Goal: Obtain resource: Download file/media

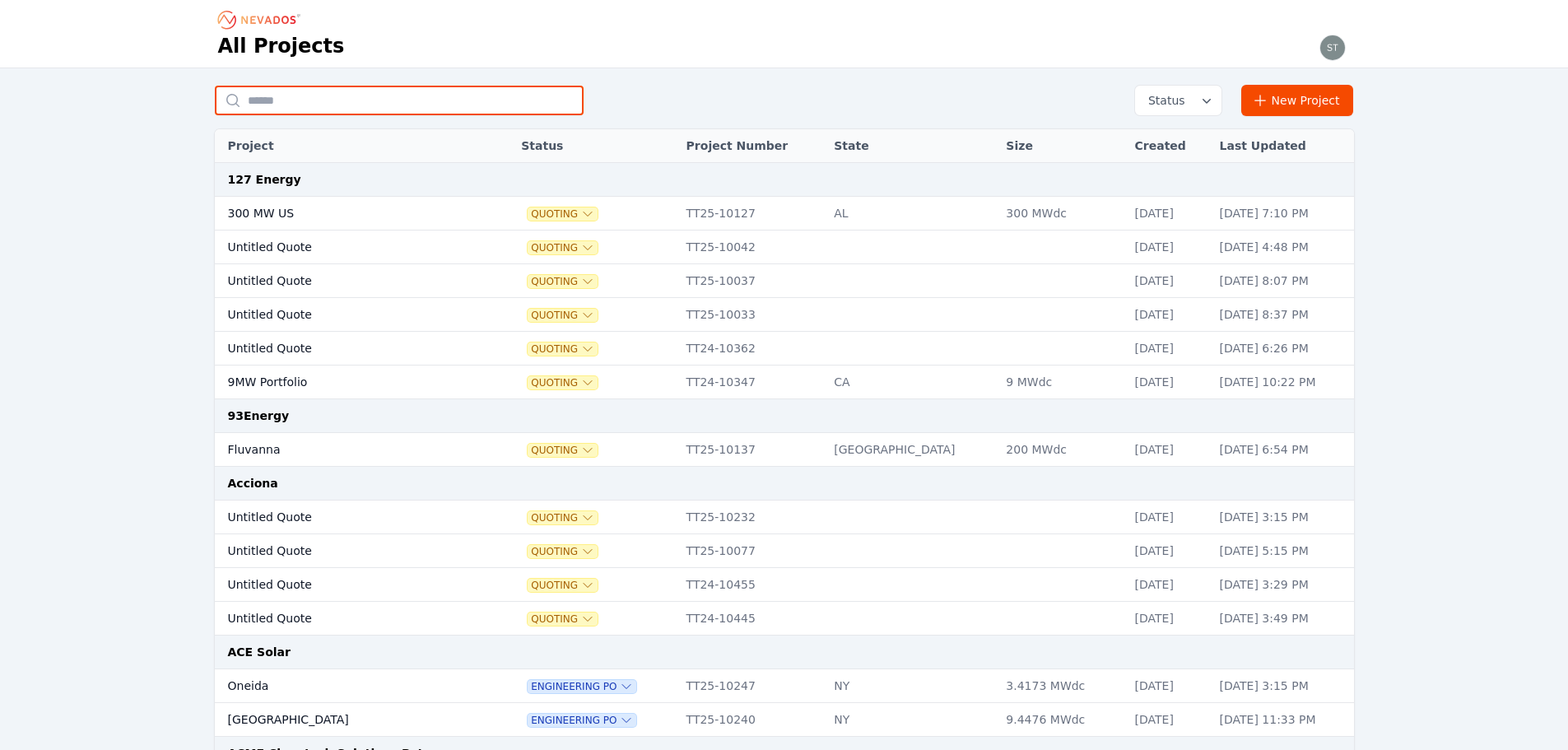
click at [396, 99] on input "text" at bounding box center [399, 100] width 368 height 29
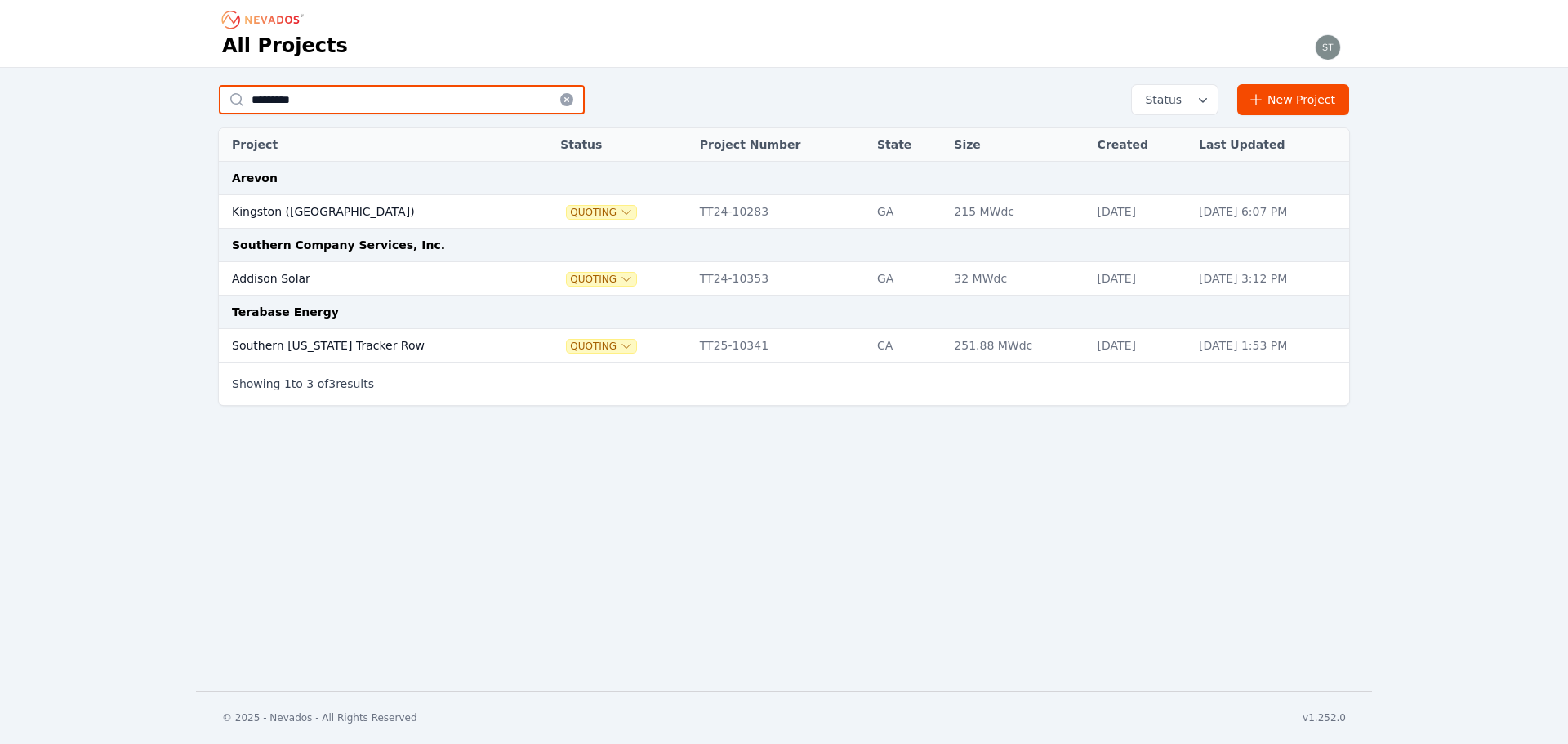
type input "********"
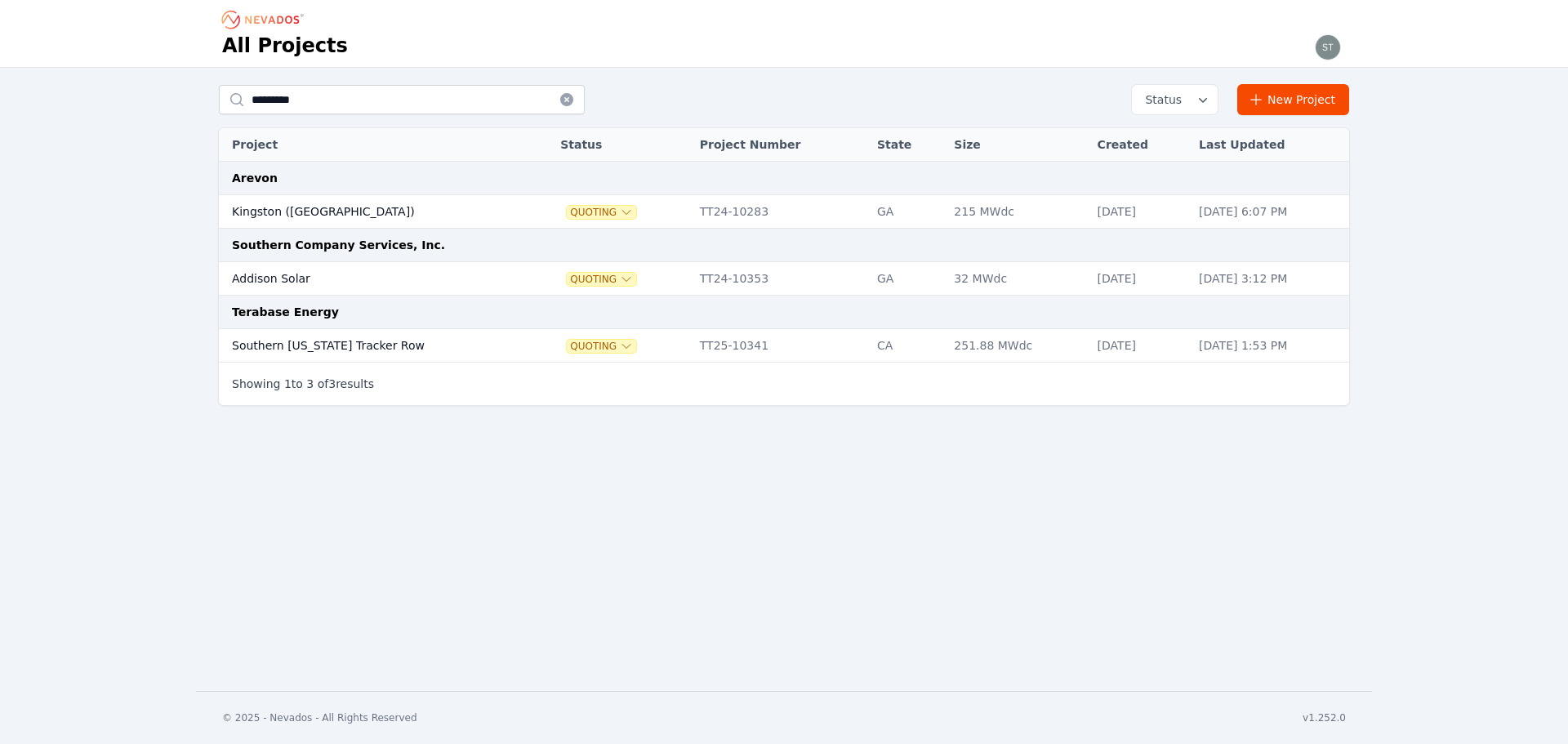
click at [355, 346] on td "Southern California Tracker Row" at bounding box center [373, 346] width 309 height 34
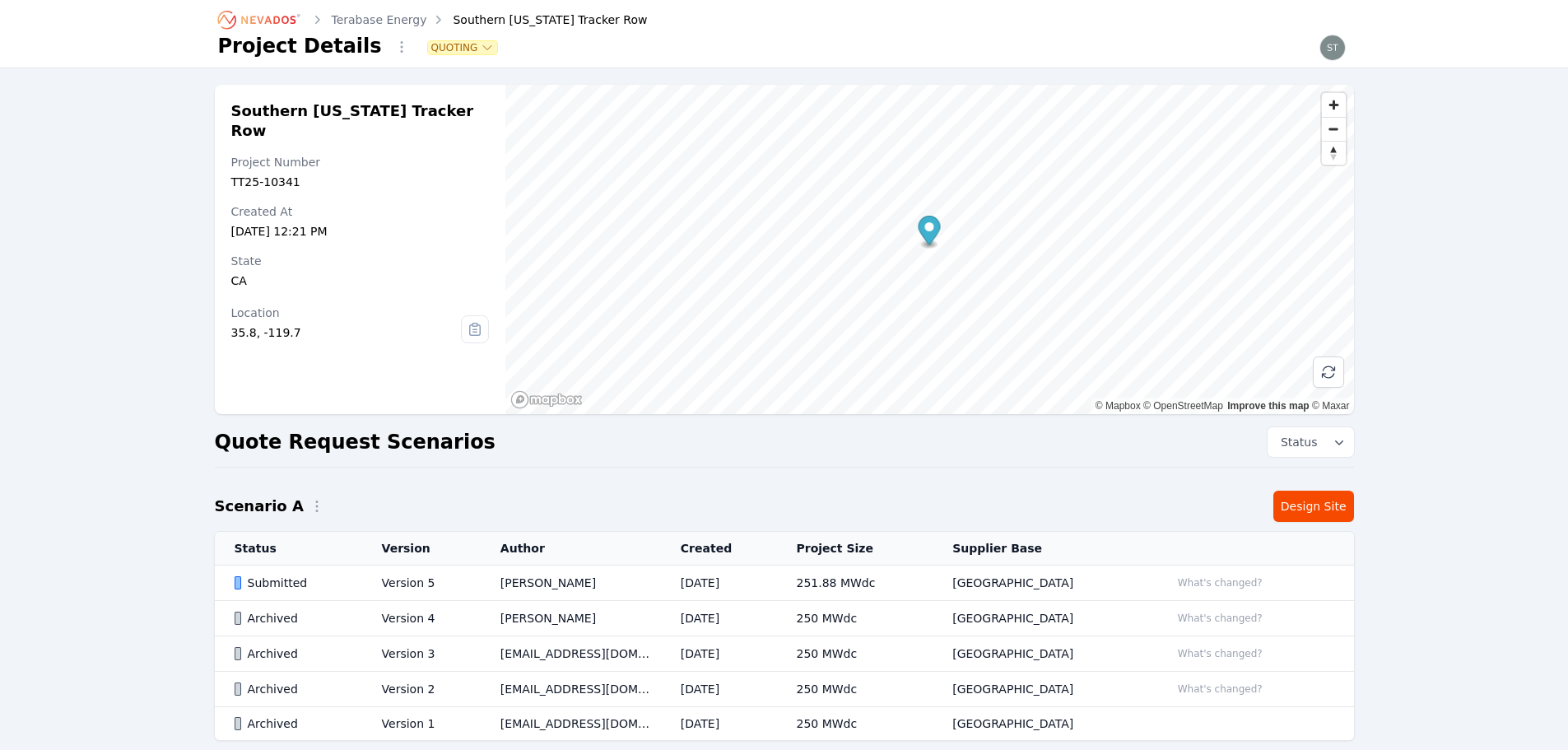
click at [547, 594] on td "Carmen Brooks" at bounding box center [570, 584] width 180 height 36
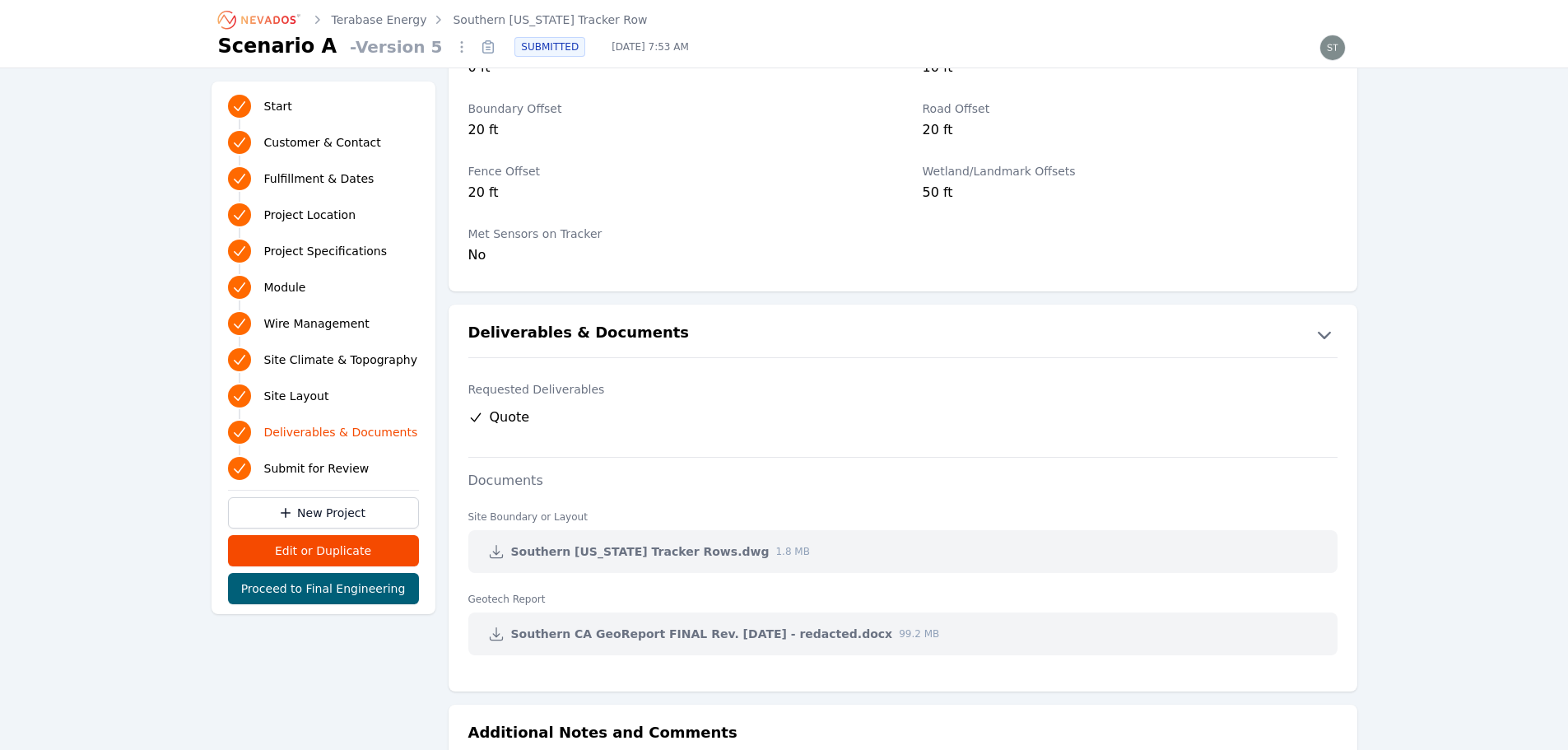
scroll to position [3385, 0]
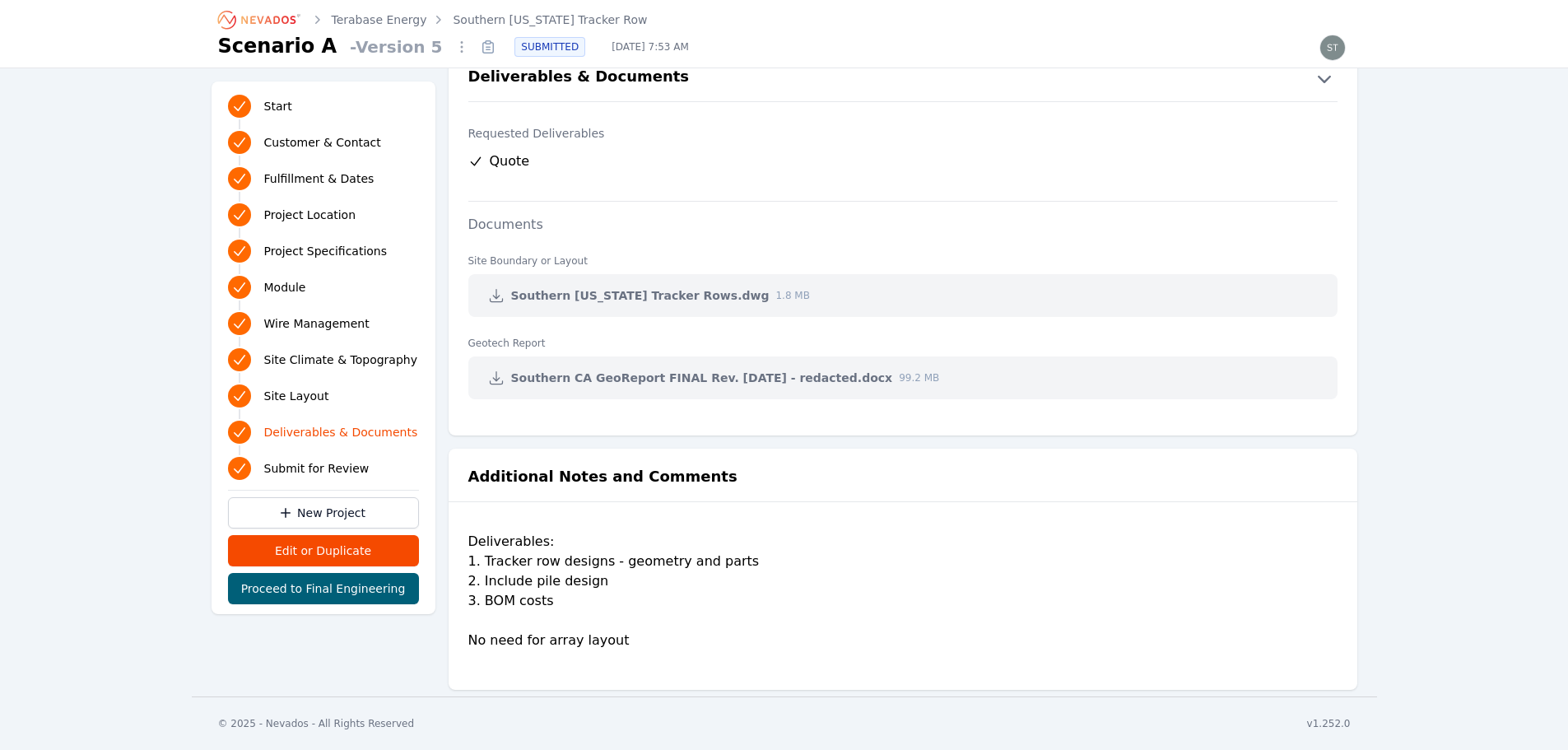
click at [495, 382] on icon at bounding box center [496, 378] width 17 height 17
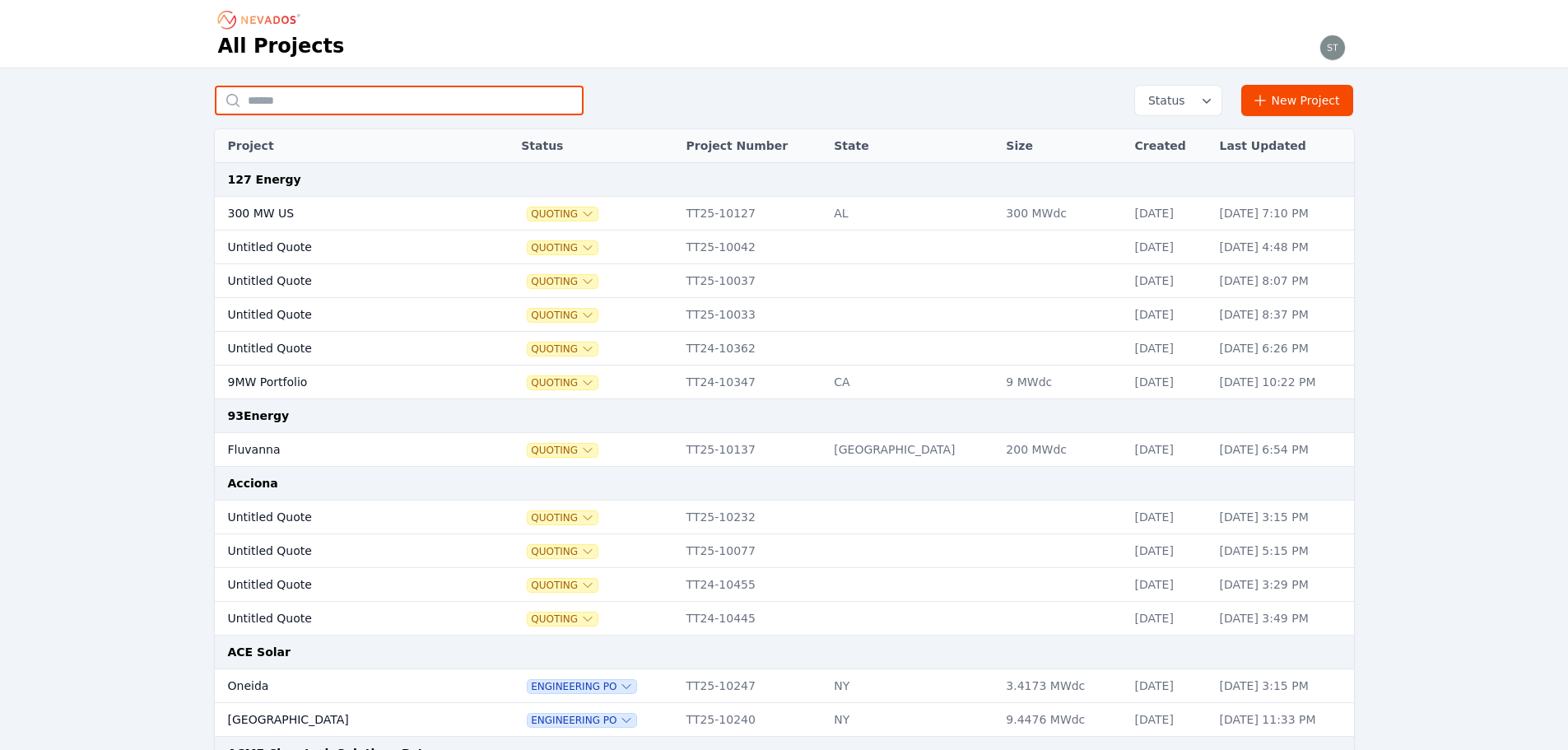
click at [310, 97] on input "text" at bounding box center [399, 100] width 368 height 29
type input "**********"
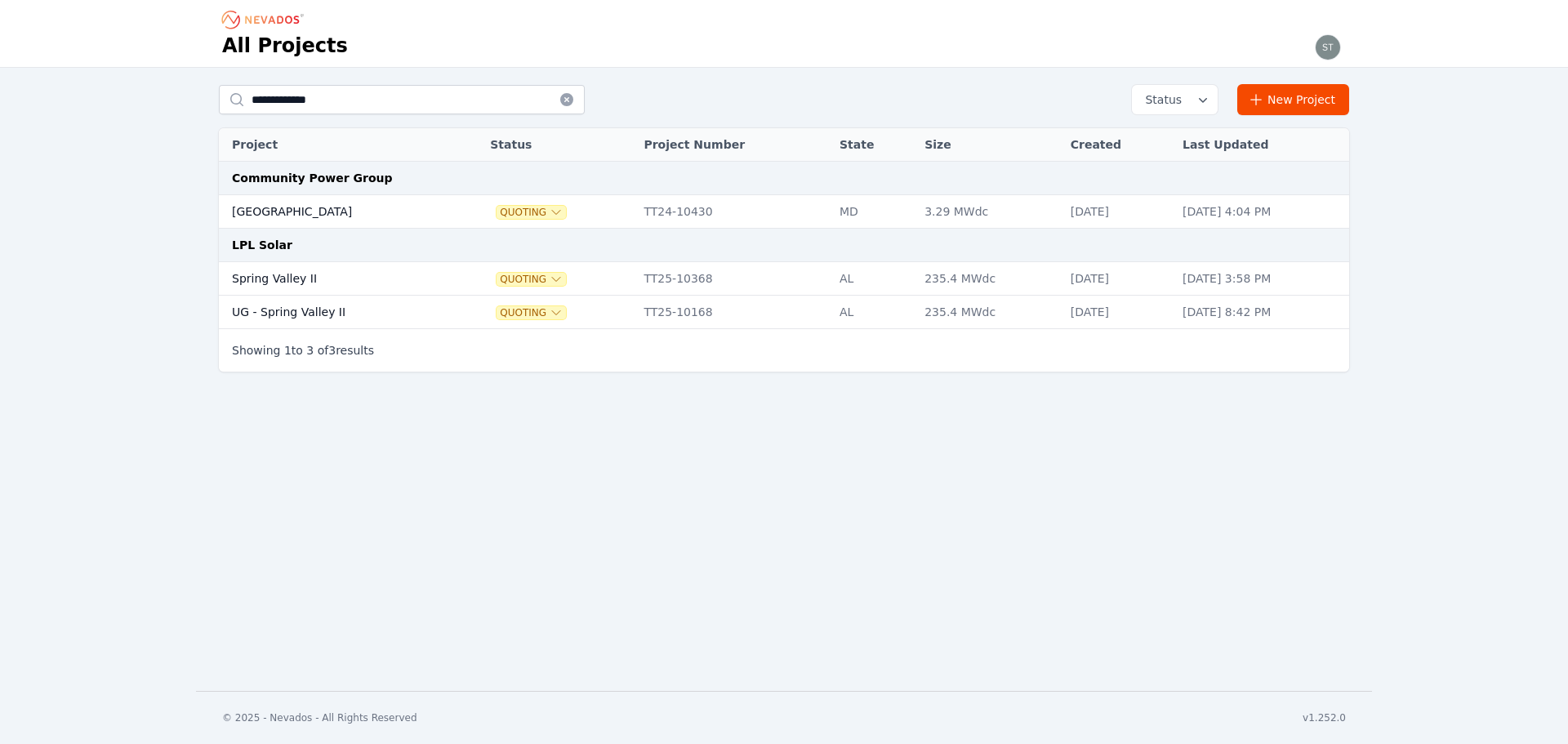
click at [307, 274] on td "Spring Valley II" at bounding box center [336, 279] width 236 height 34
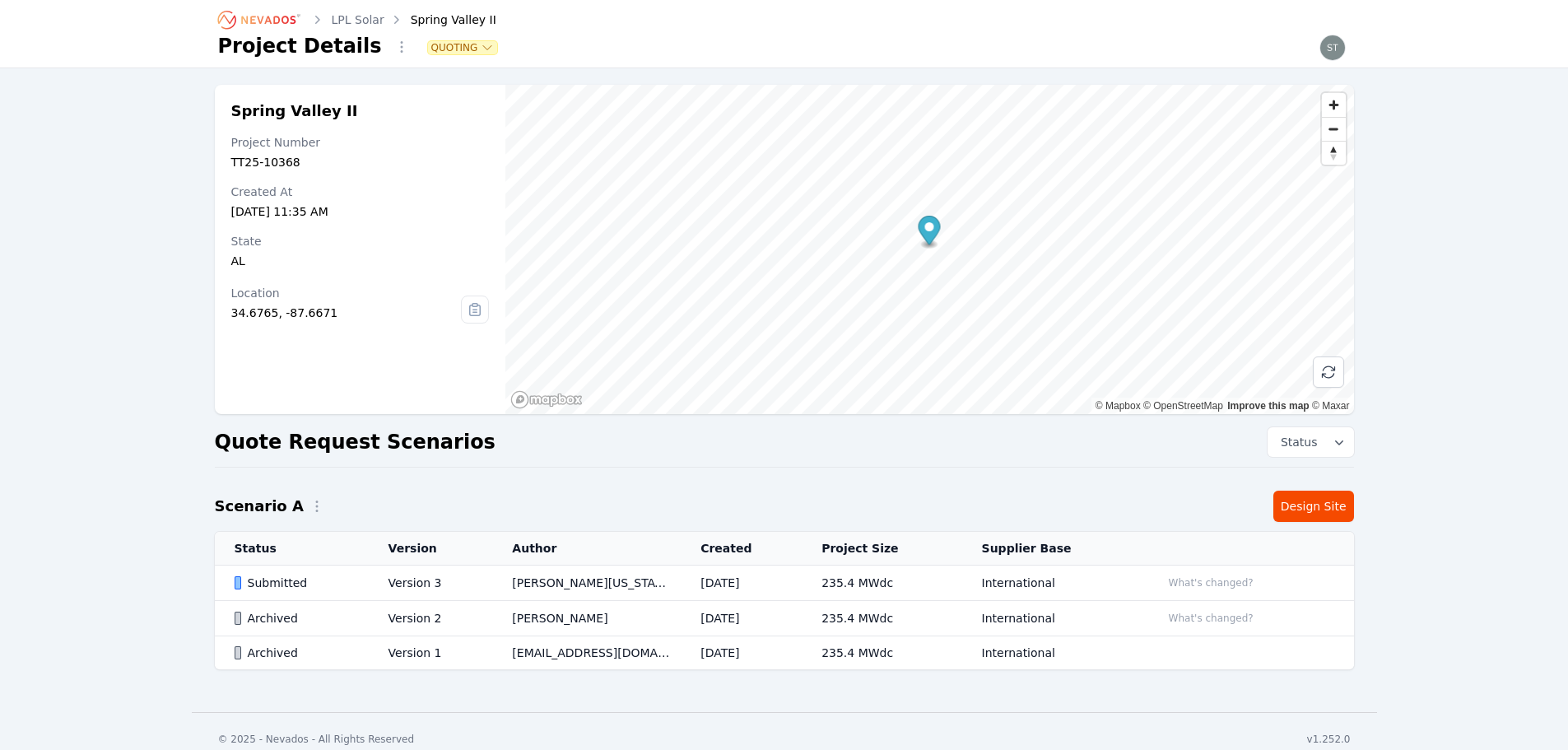
click at [450, 591] on td "Version 3" at bounding box center [430, 584] width 124 height 36
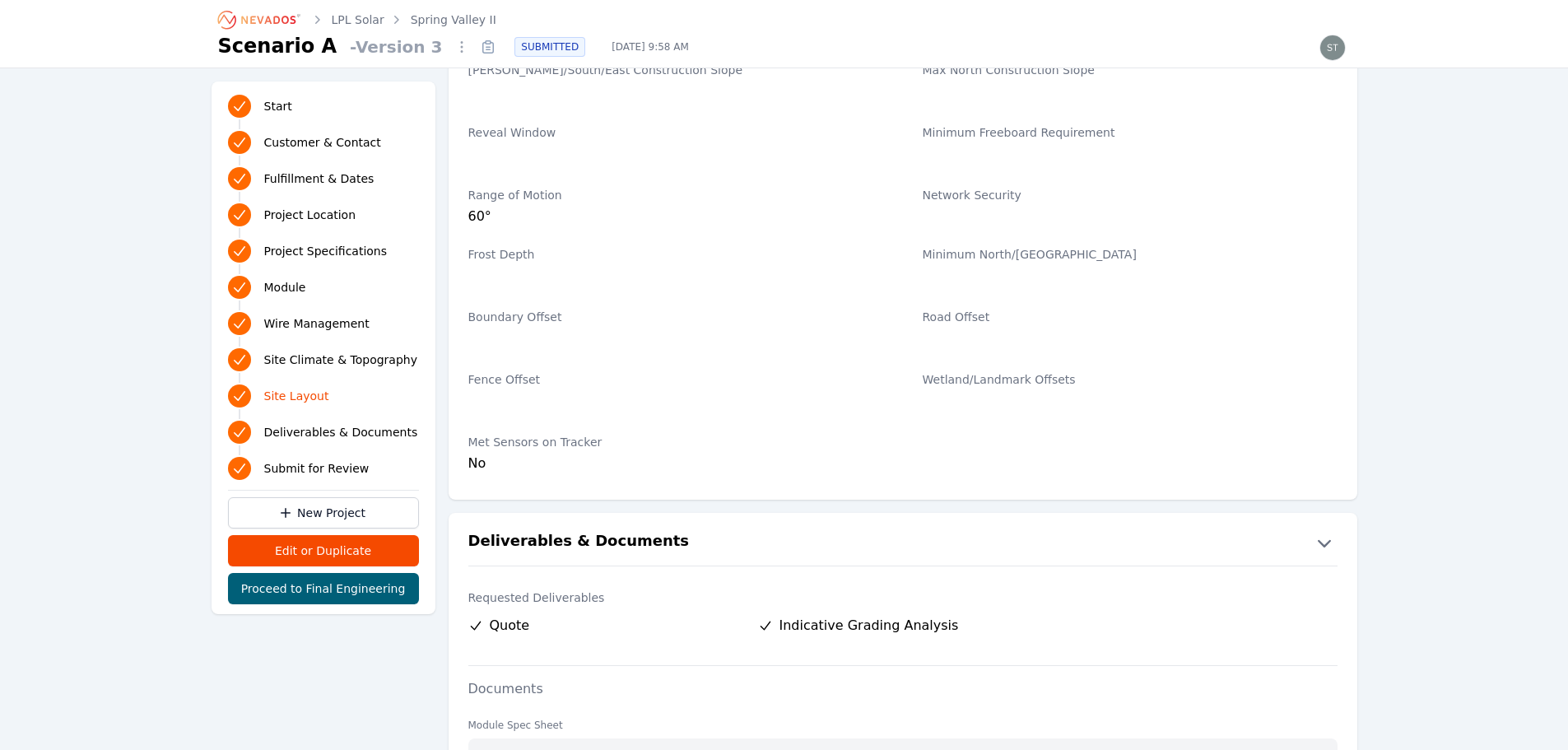
scroll to position [2835, 0]
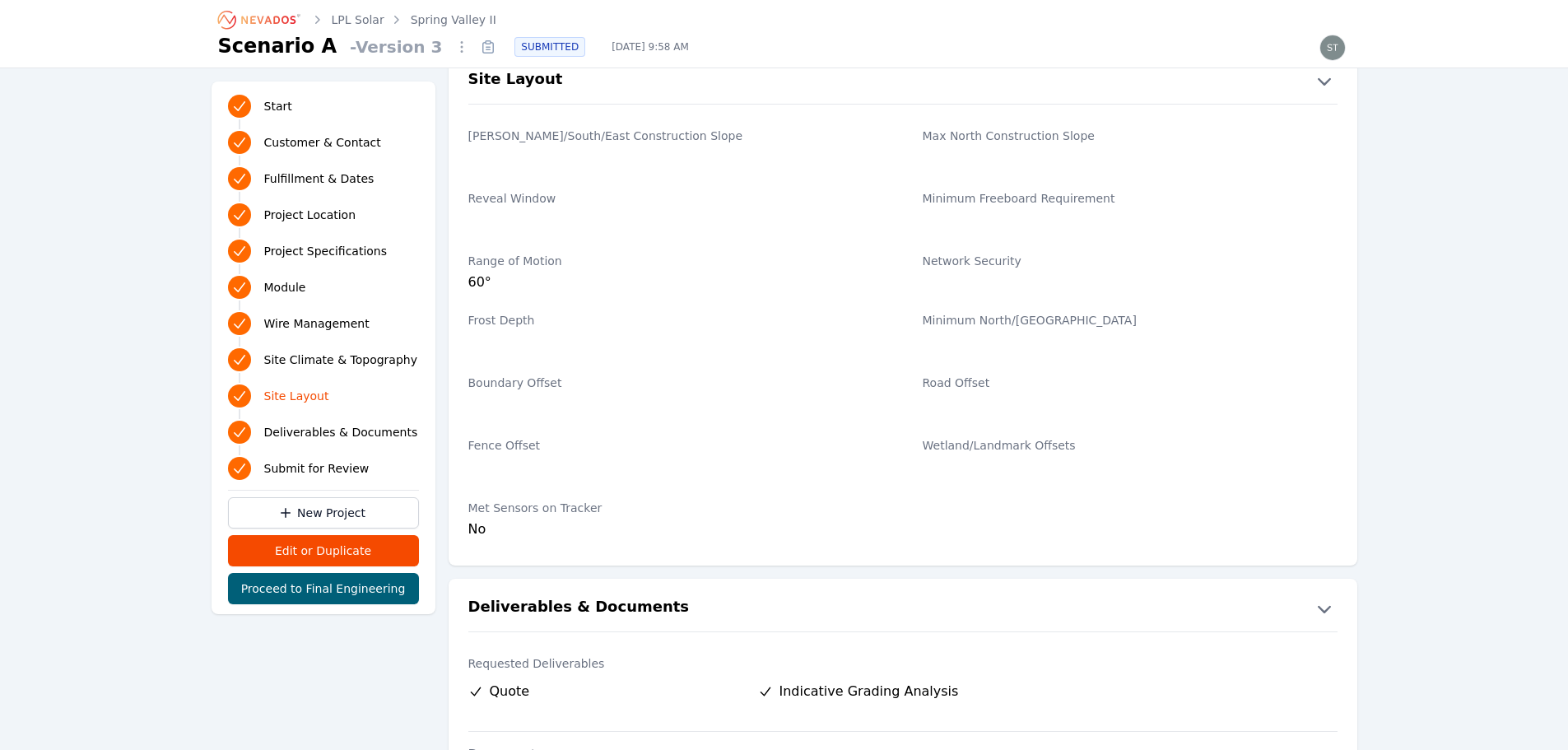
drag, startPoint x: 894, startPoint y: 236, endPoint x: 904, endPoint y: 236, distance: 10.0
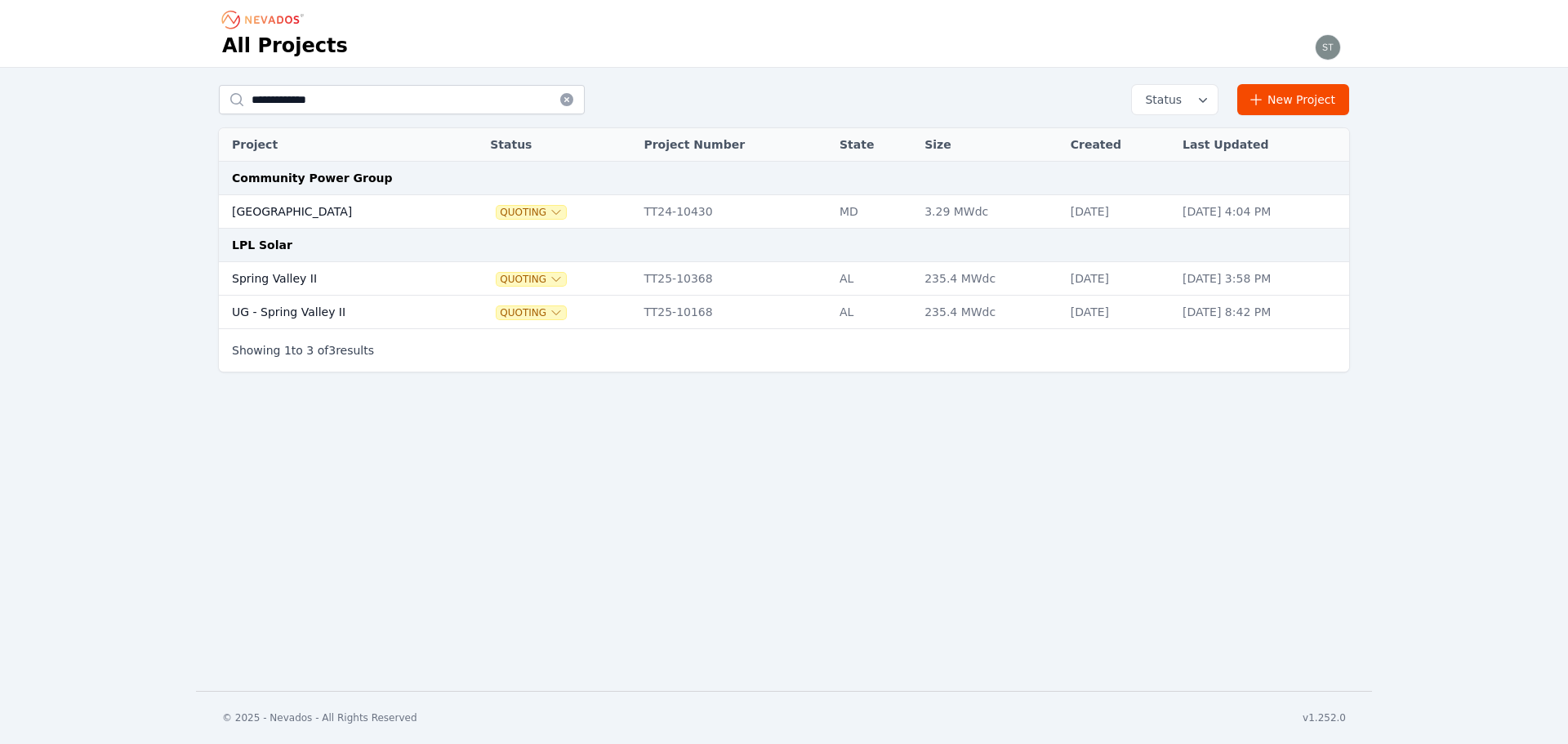
click at [348, 305] on td "UG - Spring Valley II" at bounding box center [336, 312] width 236 height 34
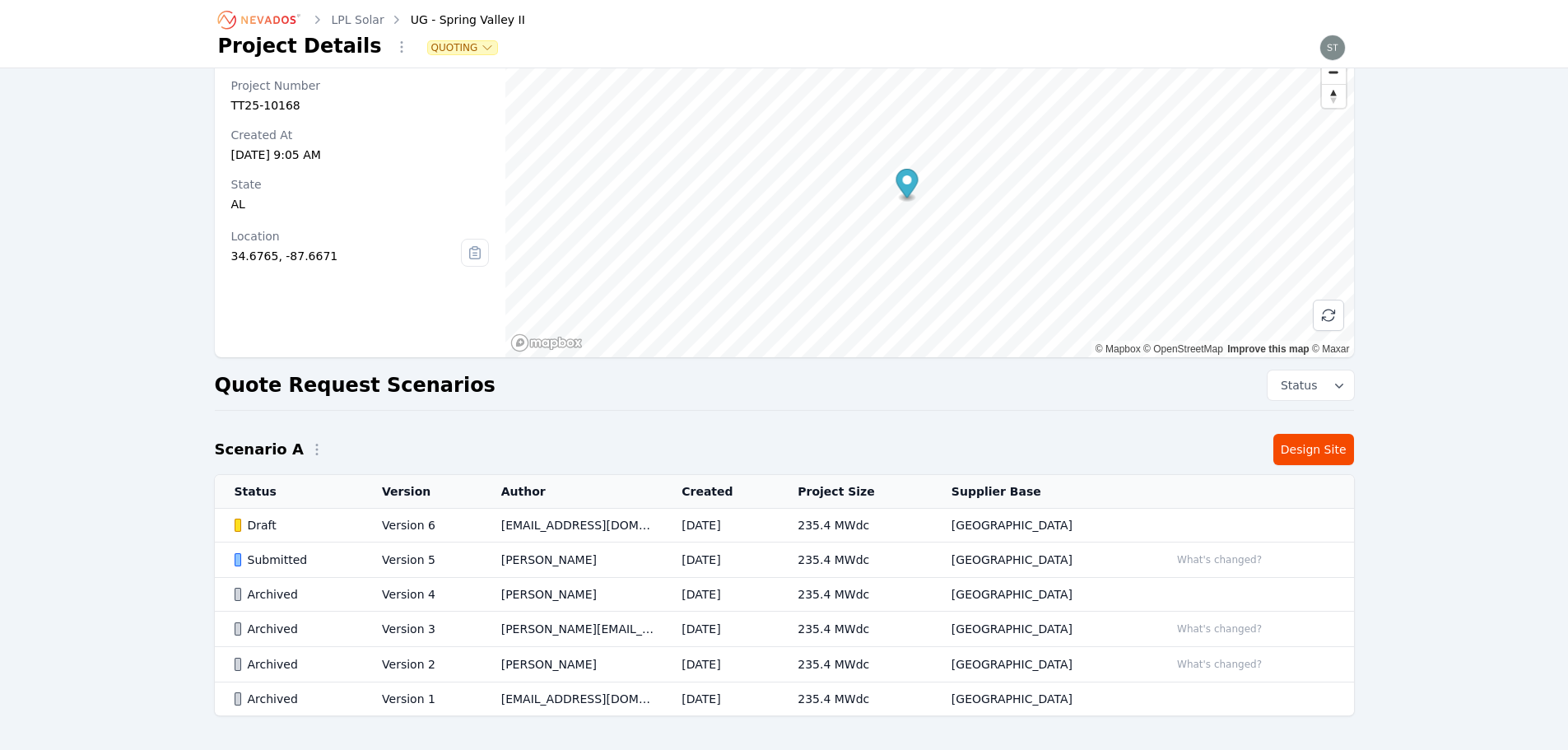
scroll to position [83, 0]
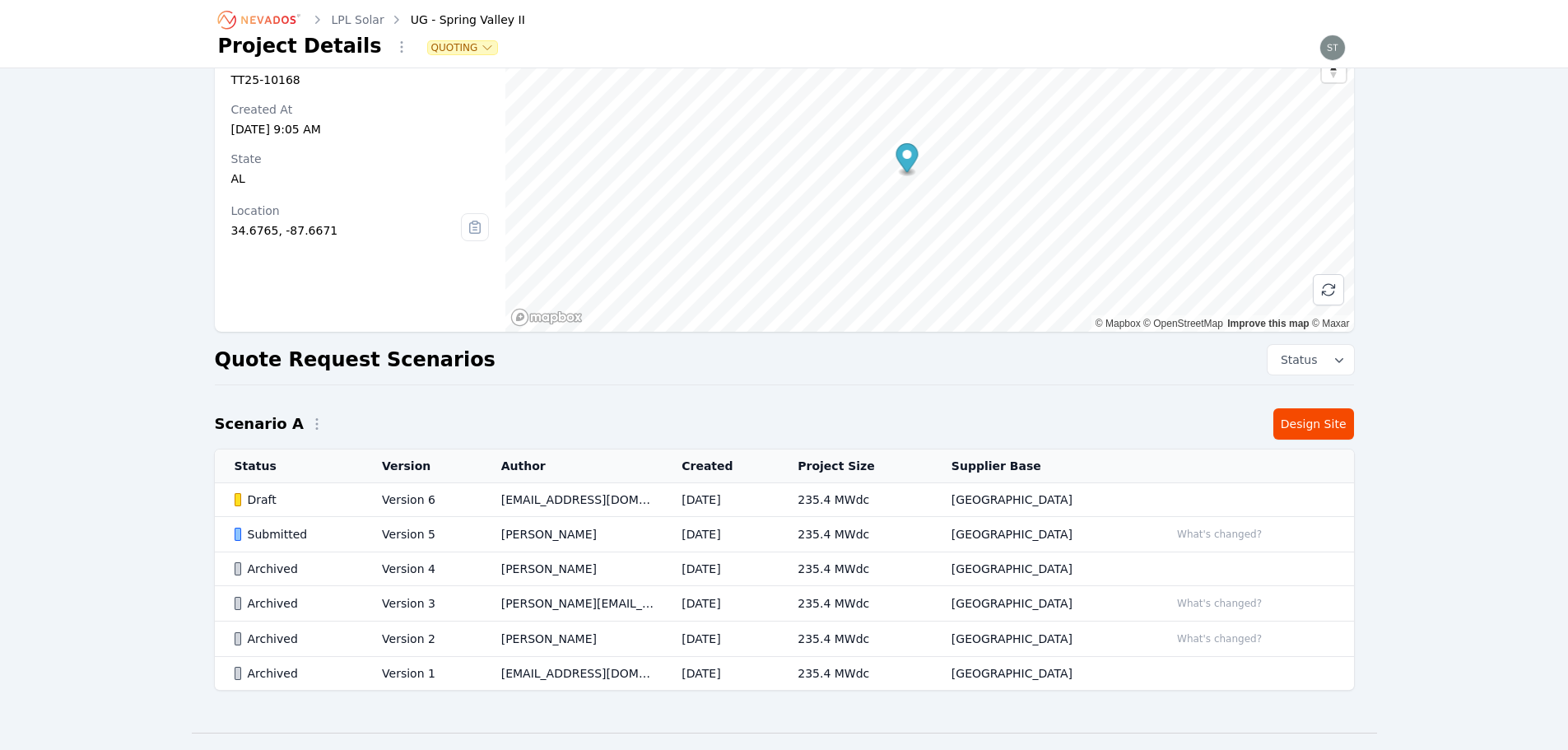
click at [625, 532] on td "[PERSON_NAME]" at bounding box center [571, 535] width 181 height 36
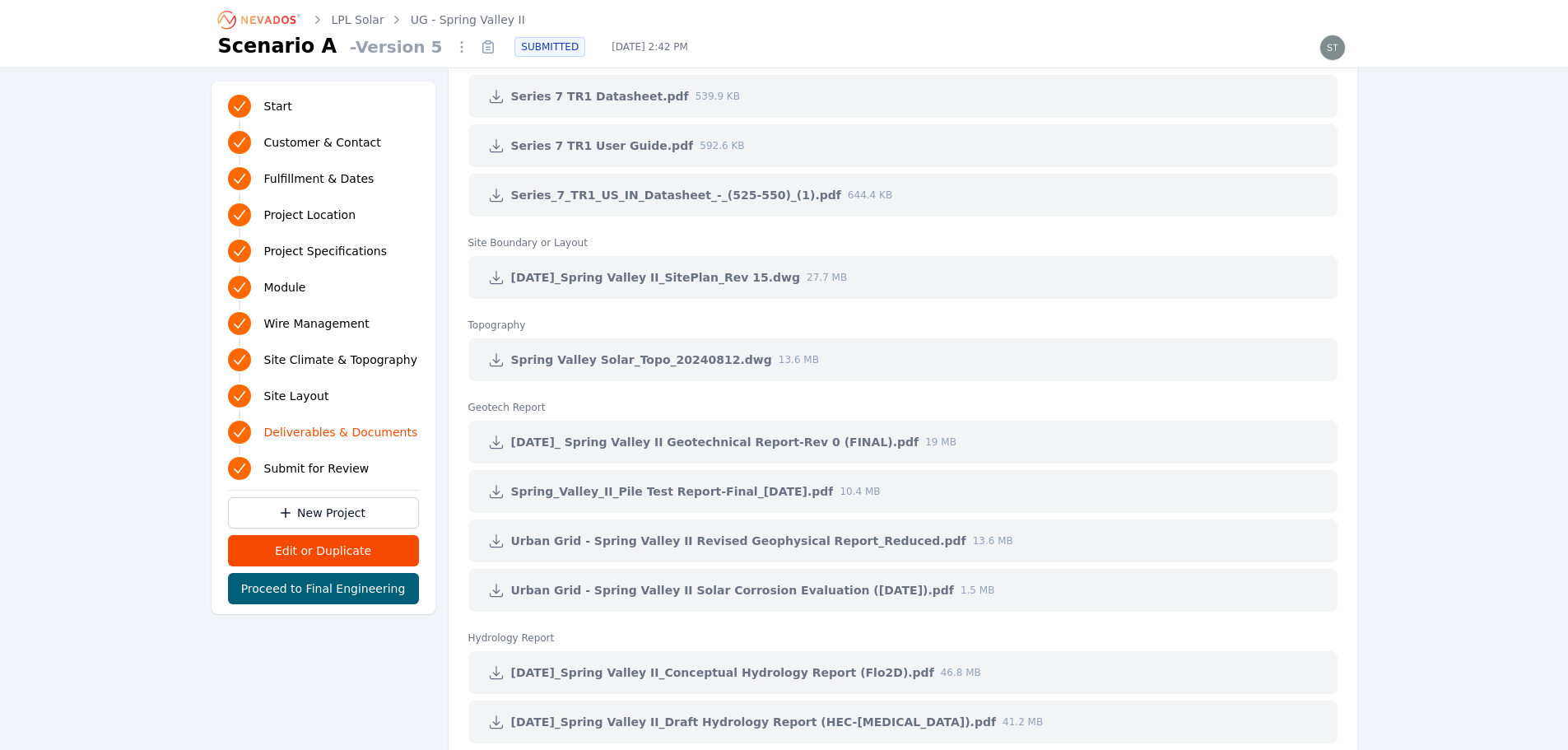
scroll to position [3541, 0]
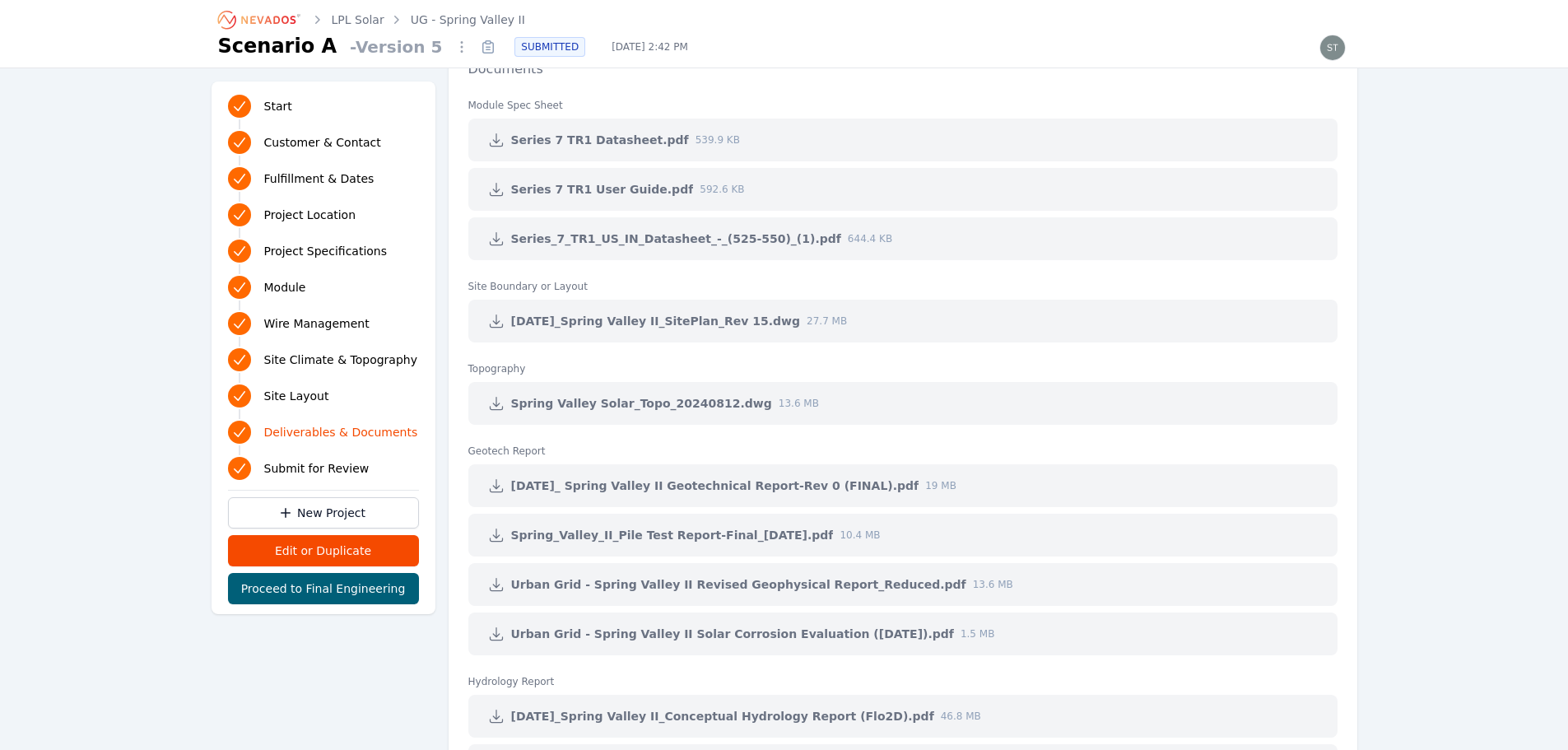
click at [495, 483] on icon at bounding box center [495, 485] width 12 height 12
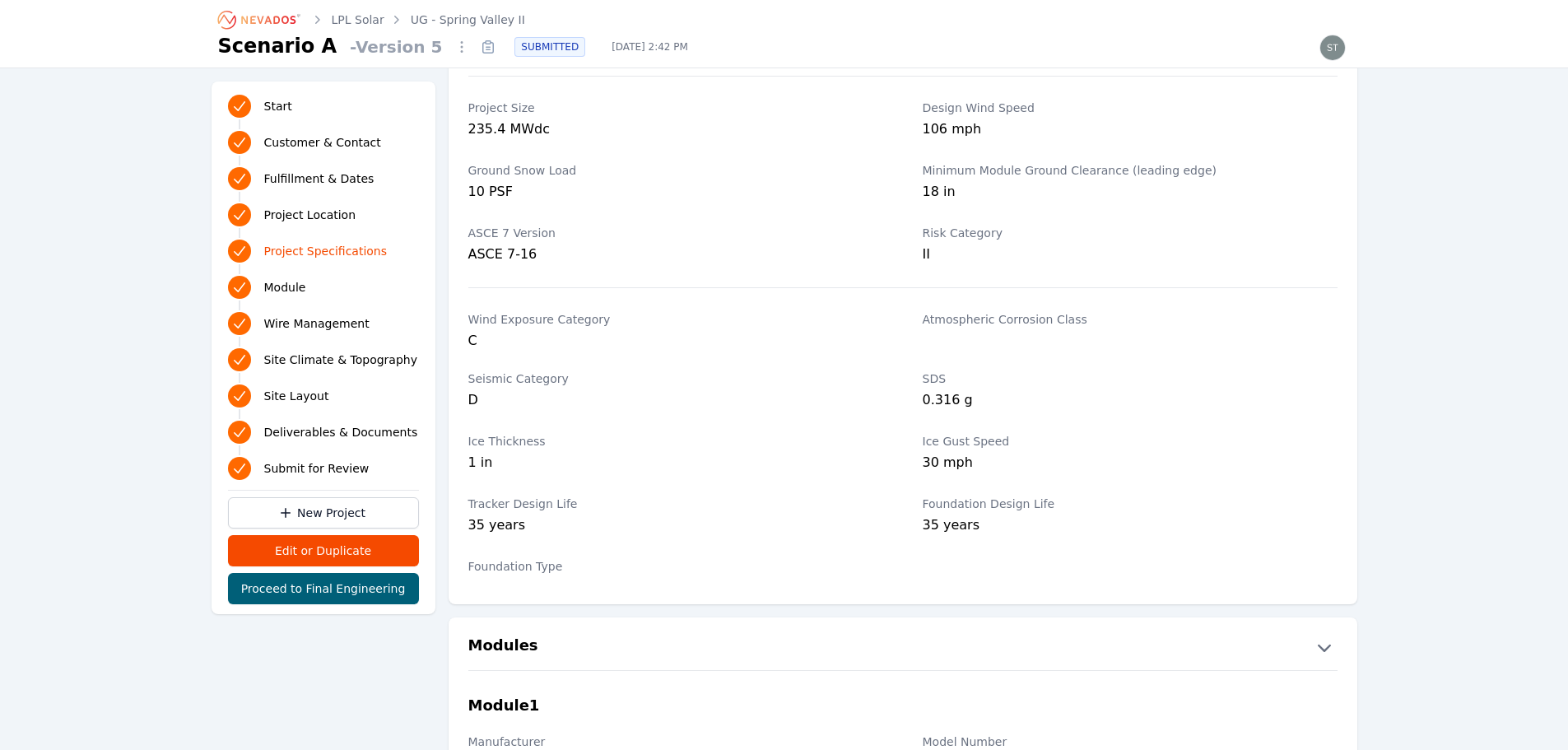
scroll to position [1235, 0]
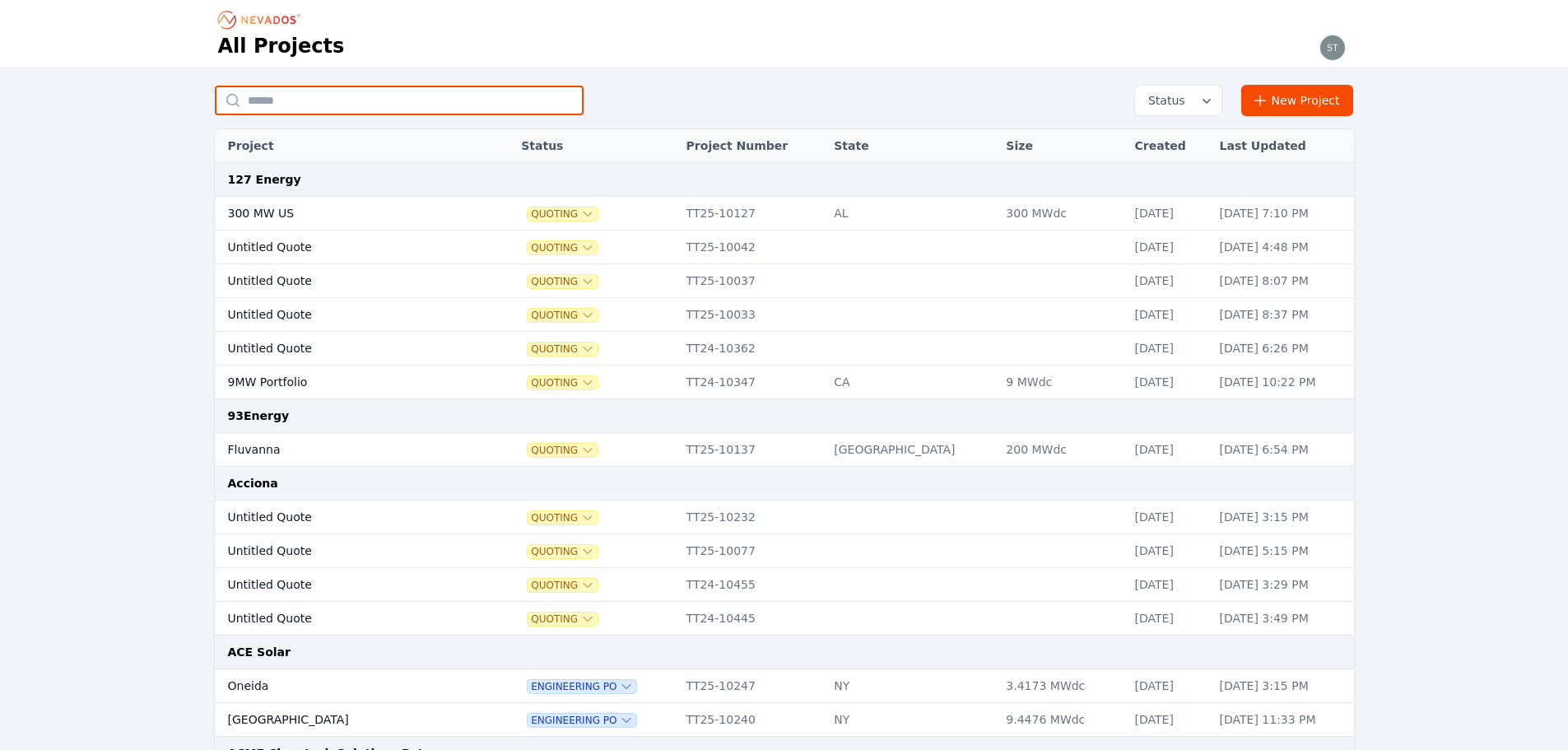
click at [459, 99] on input "text" at bounding box center [399, 100] width 368 height 29
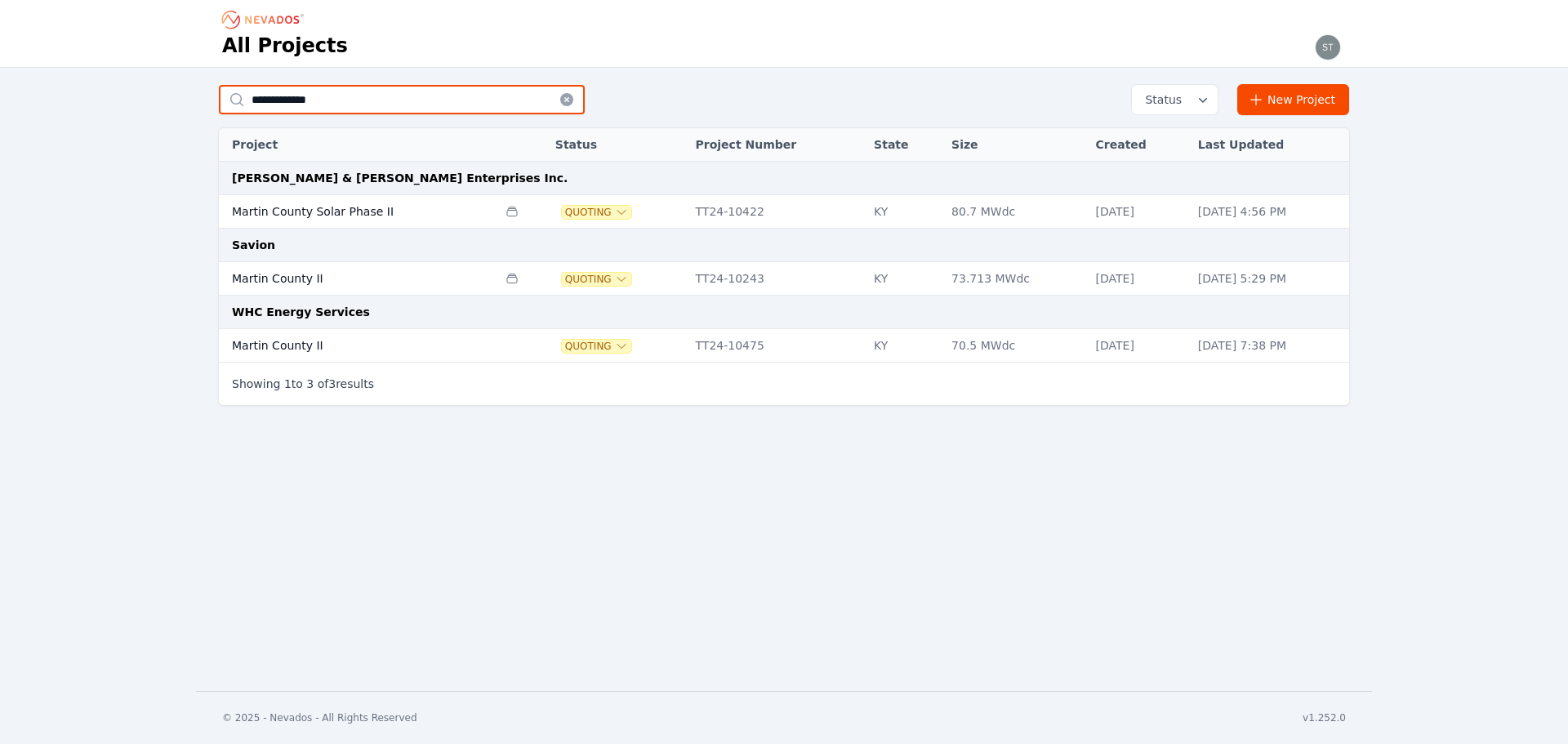
type input "**********"
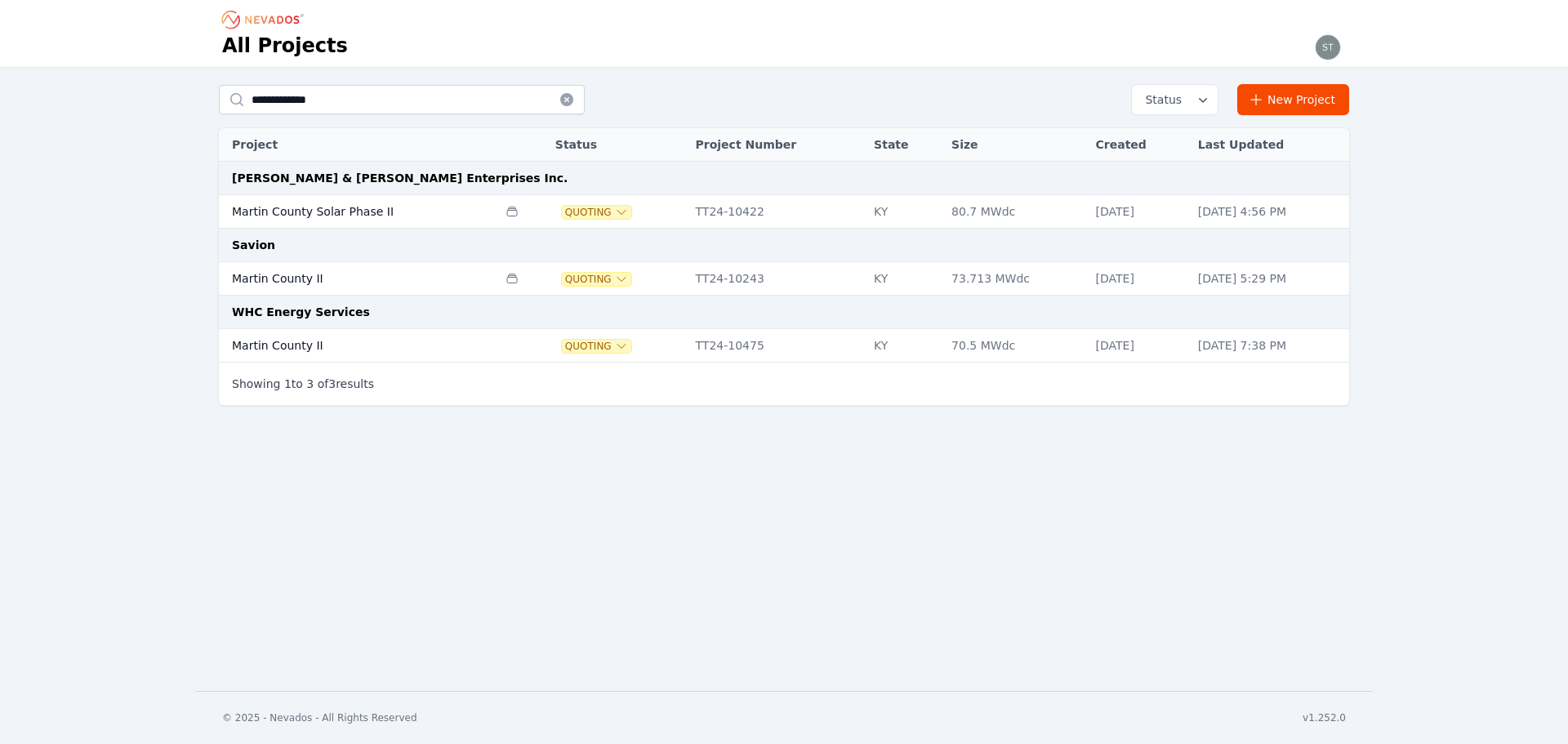
click at [316, 276] on td "Martin County II" at bounding box center [358, 279] width 279 height 34
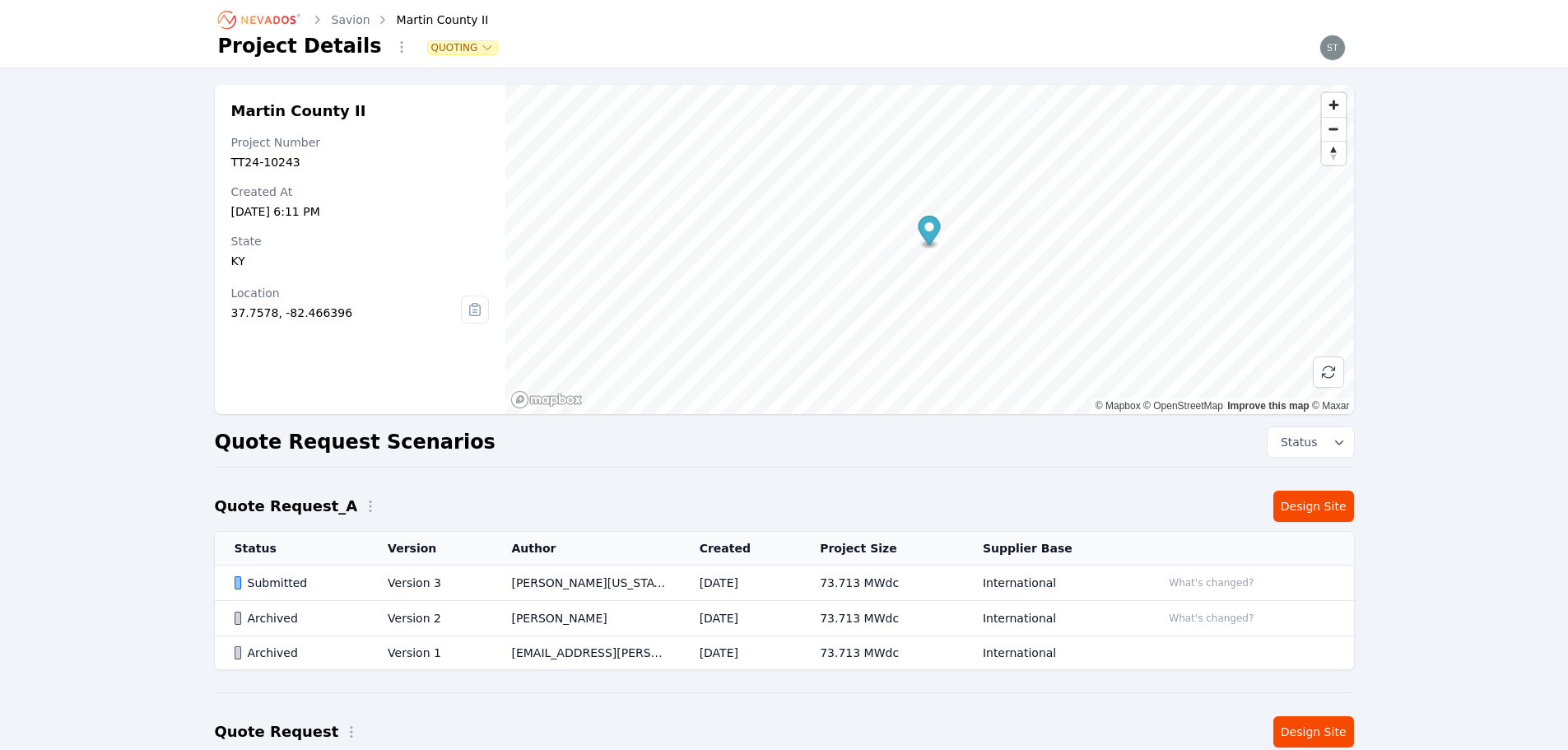
click at [591, 593] on td "[PERSON_NAME][US_STATE]" at bounding box center [585, 584] width 187 height 36
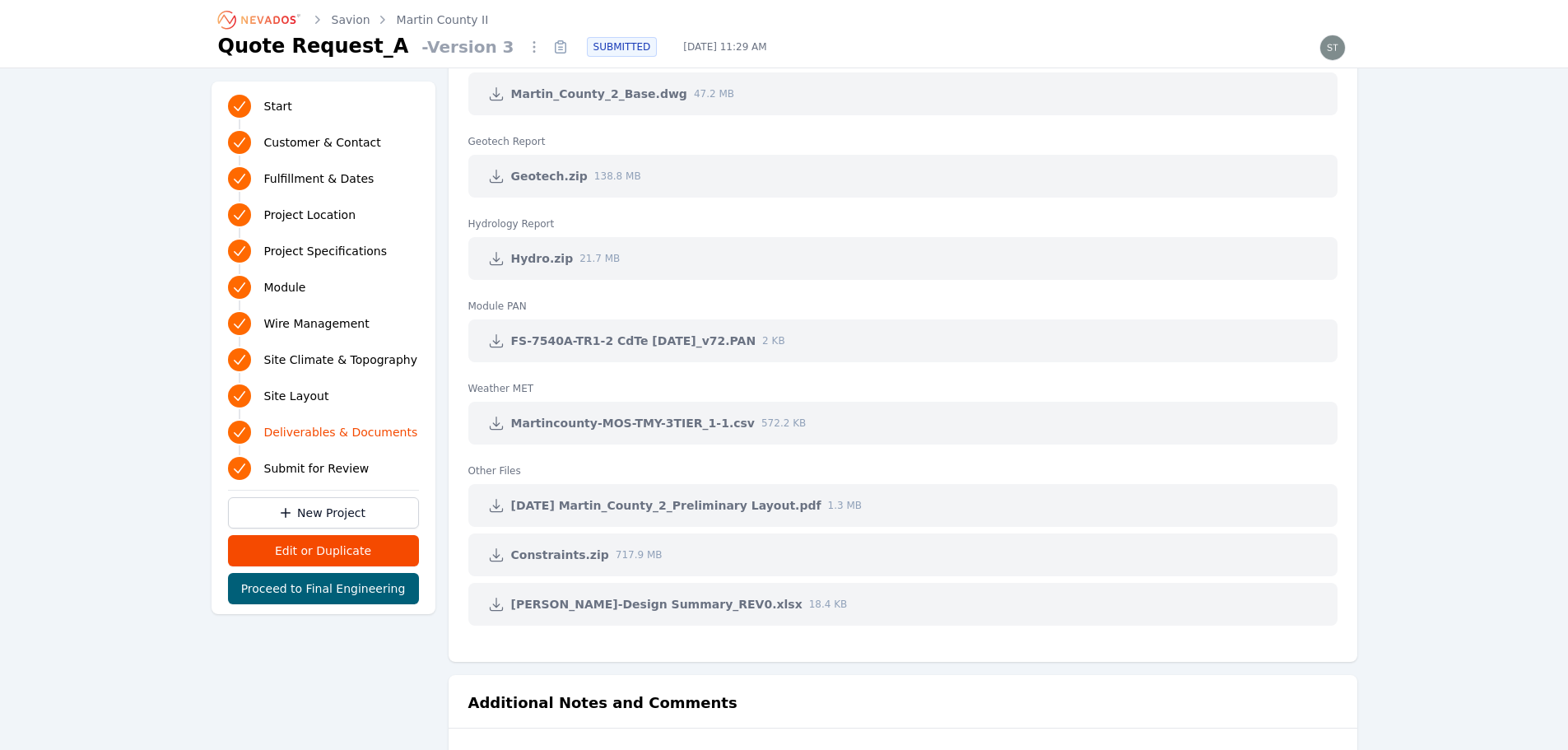
scroll to position [3459, 0]
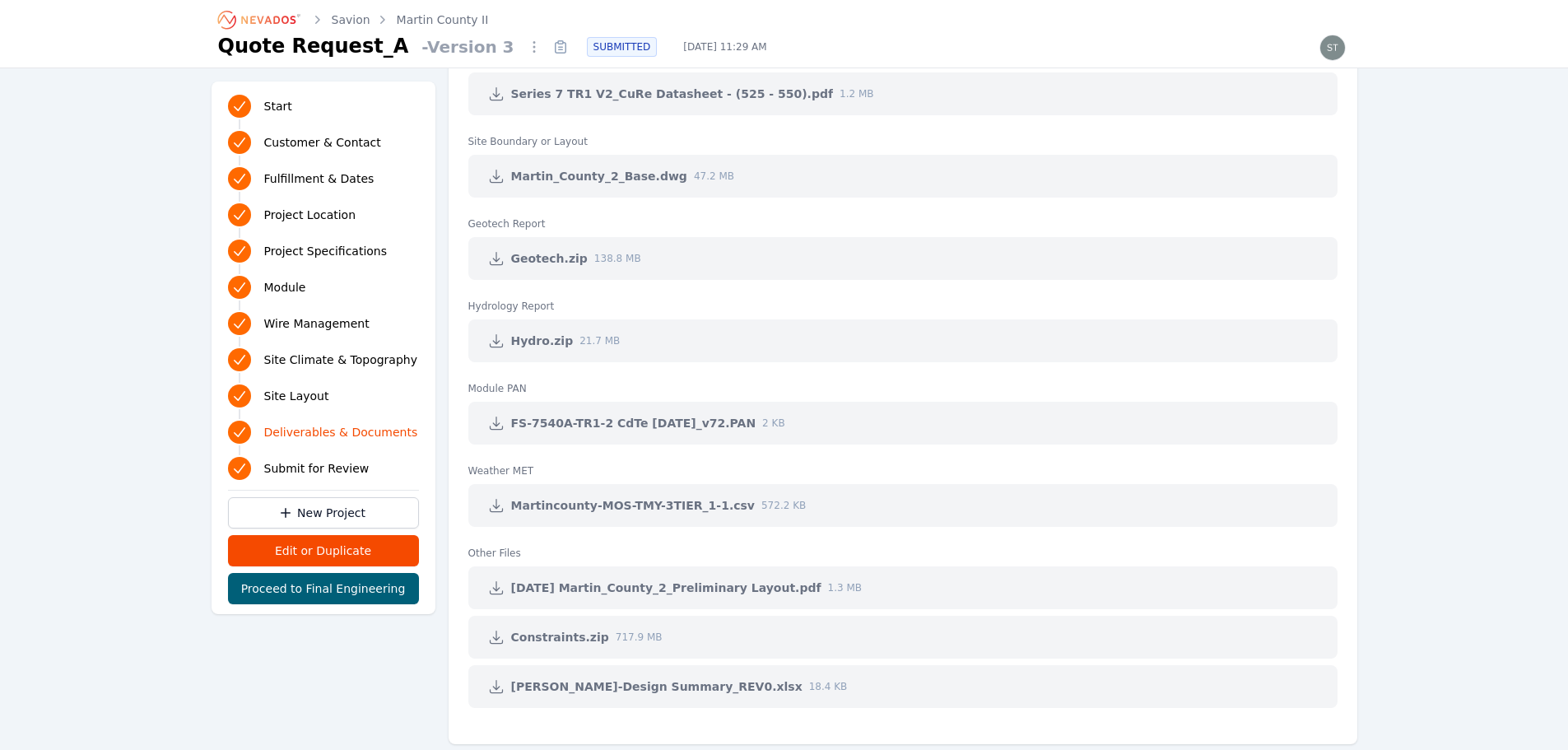
click at [501, 255] on icon at bounding box center [496, 258] width 17 height 17
